Goal: Task Accomplishment & Management: Use online tool/utility

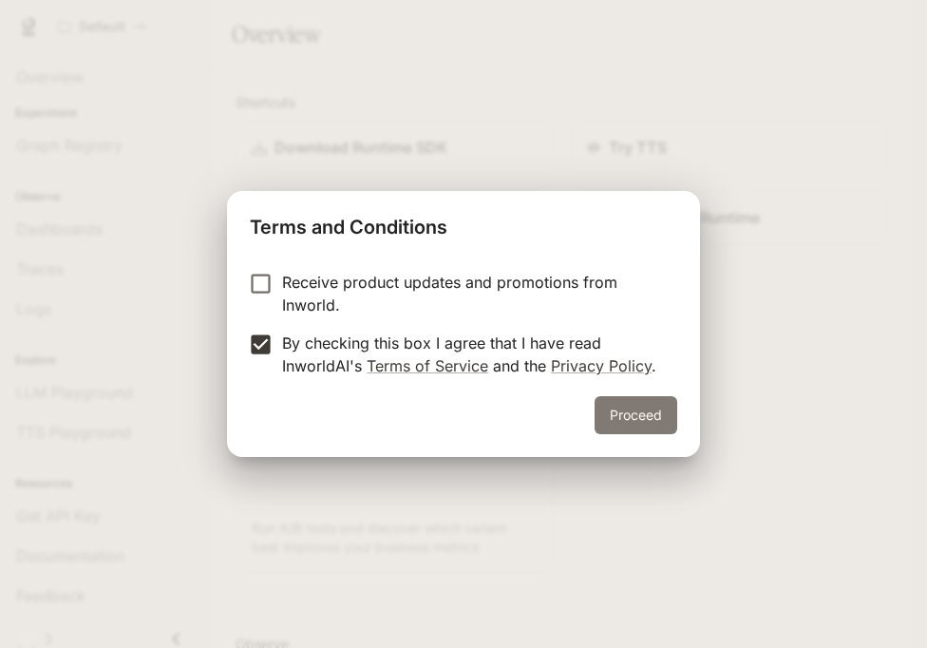
click at [634, 418] on button "Proceed" at bounding box center [635, 415] width 83 height 38
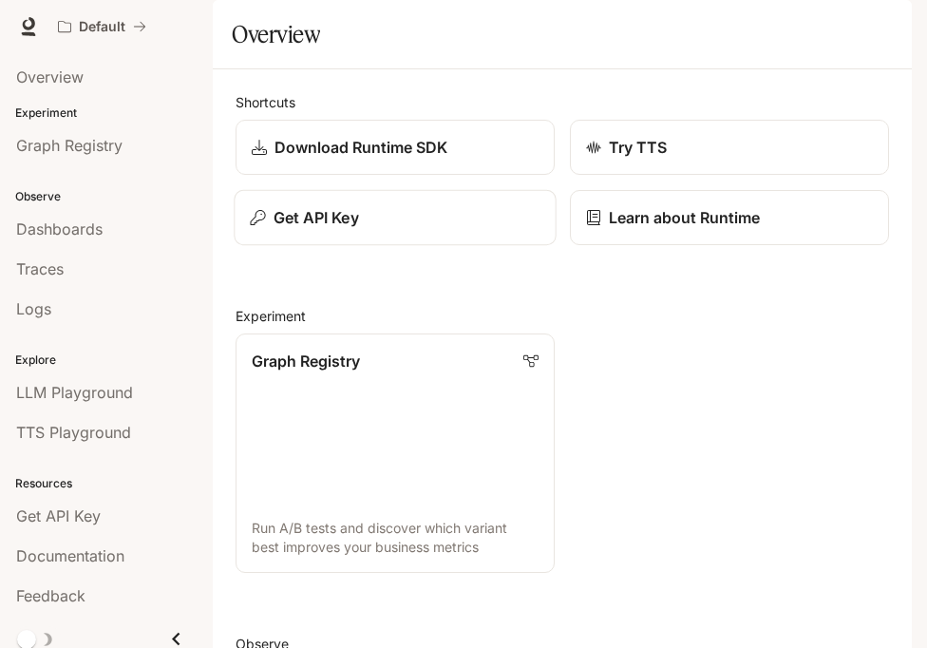
click at [363, 229] on div "Get API Key" at bounding box center [395, 217] width 290 height 23
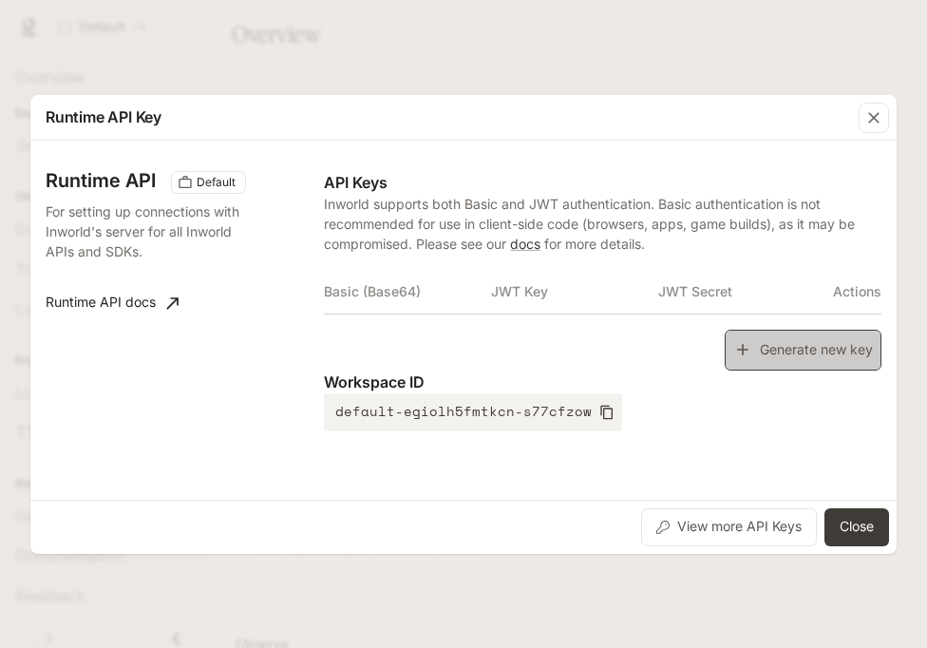
click at [771, 369] on button "Generate new key" at bounding box center [802, 349] width 157 height 41
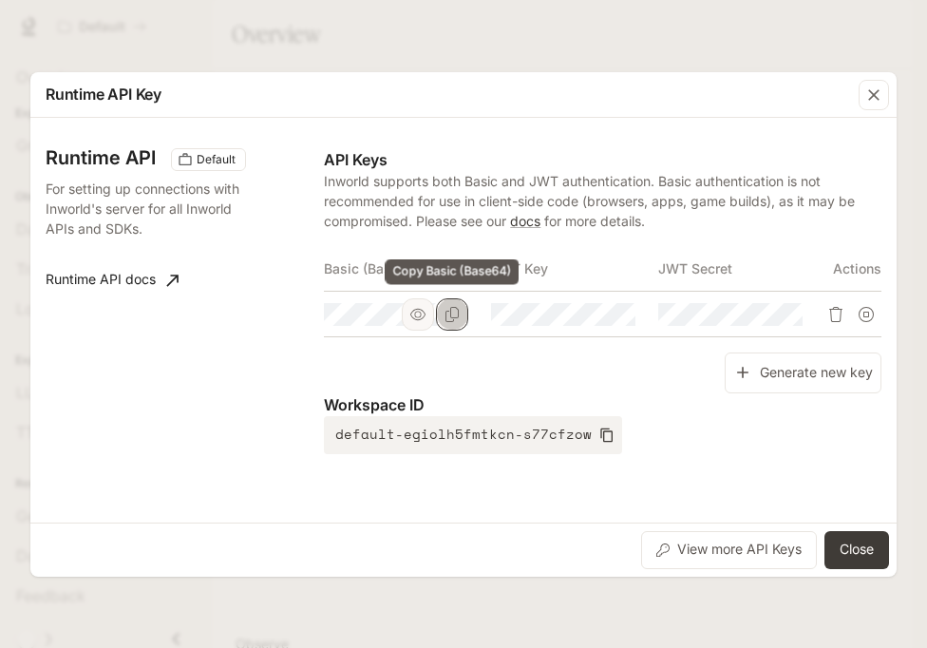
click at [460, 315] on button "Copy Basic (Base64)" at bounding box center [452, 314] width 32 height 32
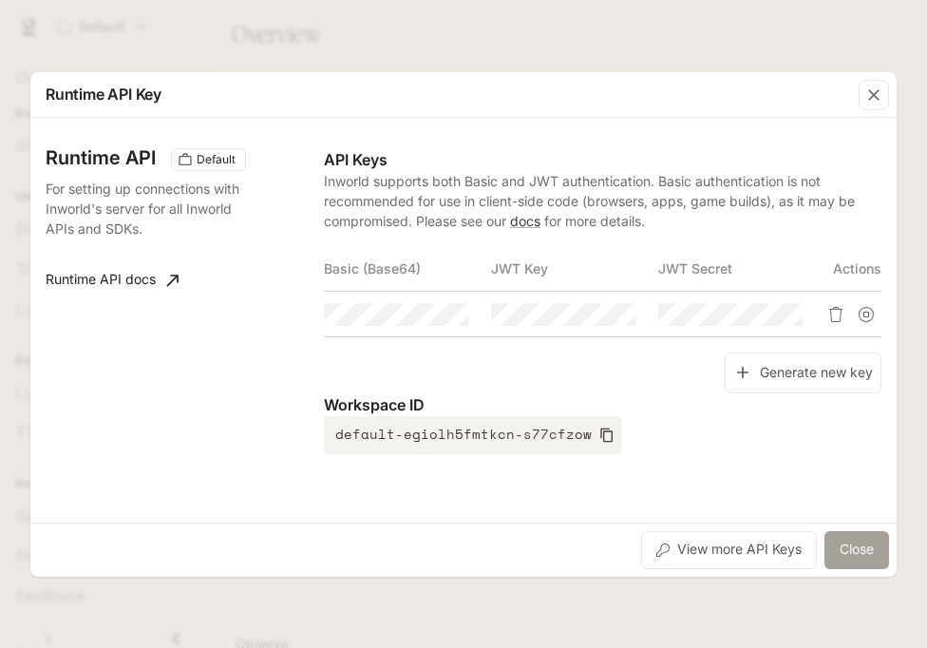
click at [860, 548] on button "Close" at bounding box center [856, 550] width 65 height 38
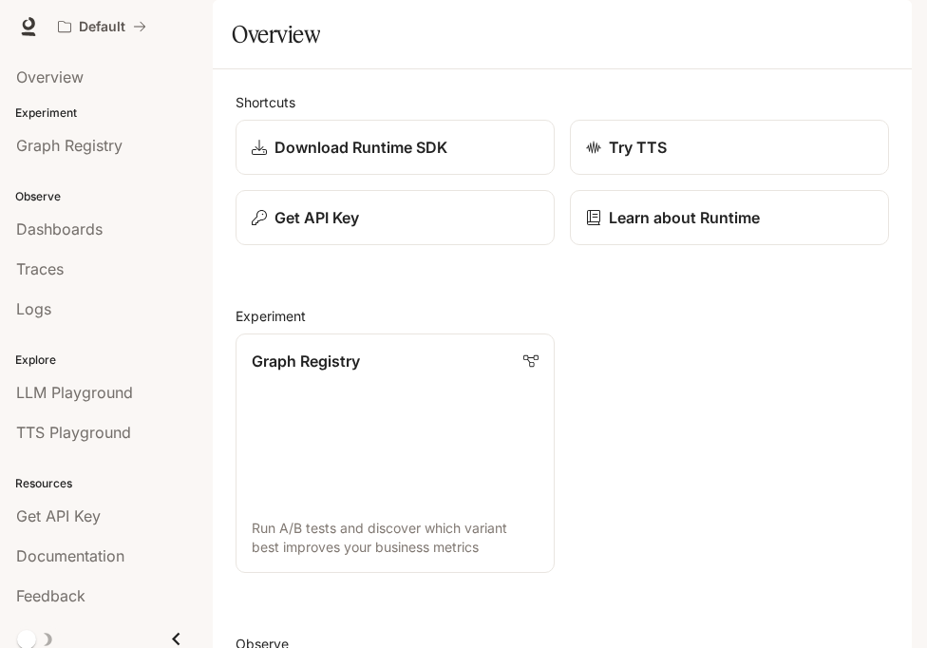
click at [876, 37] on button "button" at bounding box center [885, 27] width 38 height 38
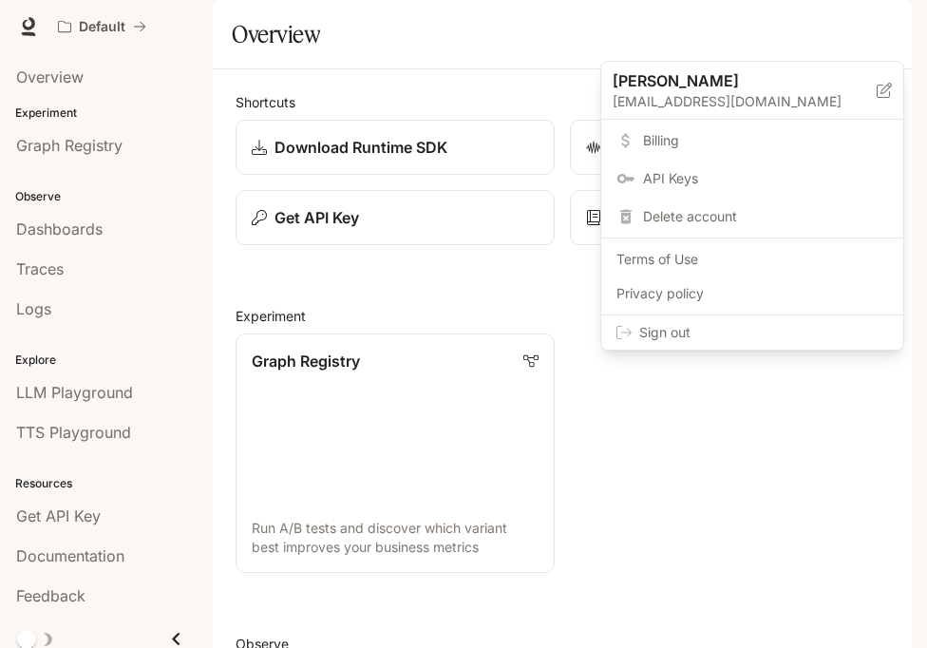
click at [767, 335] on span "Sign out" at bounding box center [763, 332] width 249 height 19
